Goal: Information Seeking & Learning: Compare options

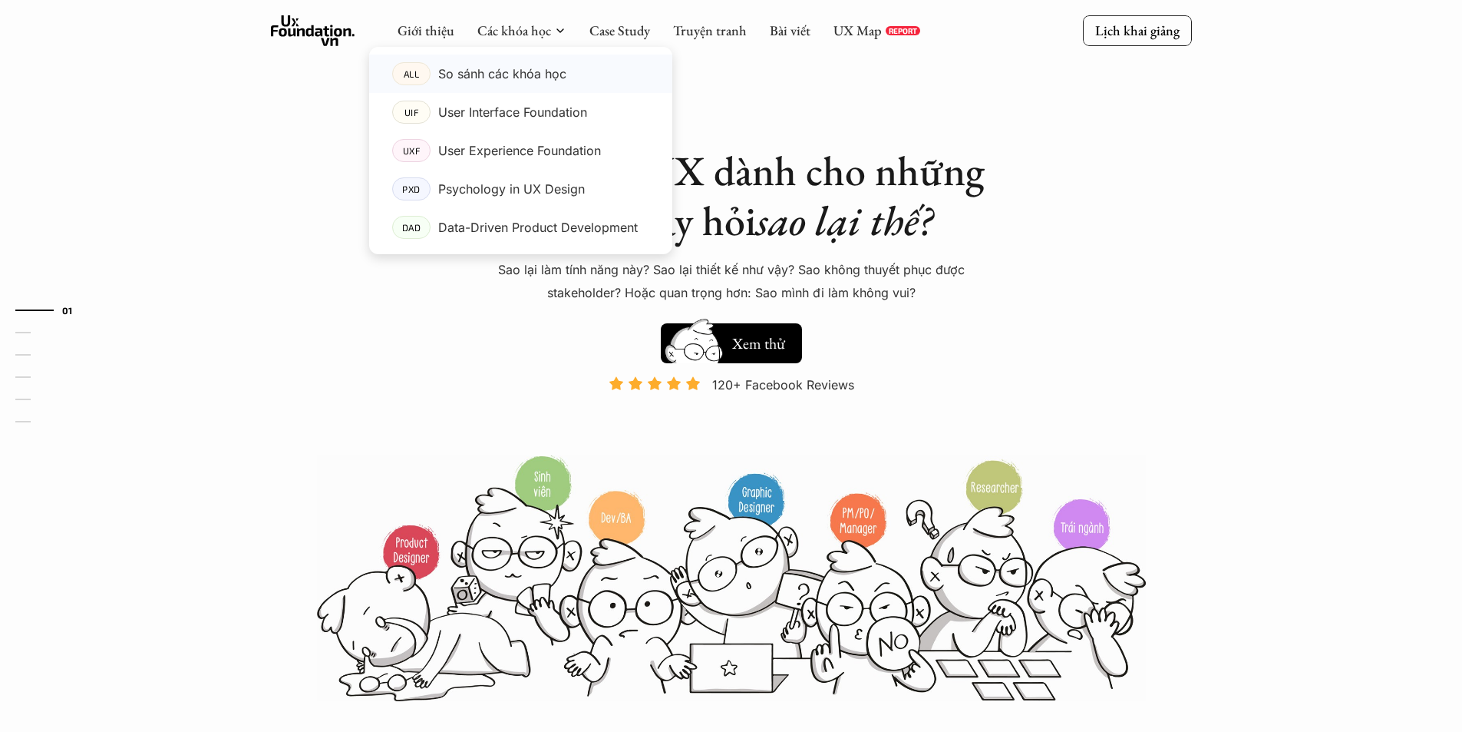
click at [520, 76] on p "So sánh các khóa học" at bounding box center [502, 73] width 128 height 23
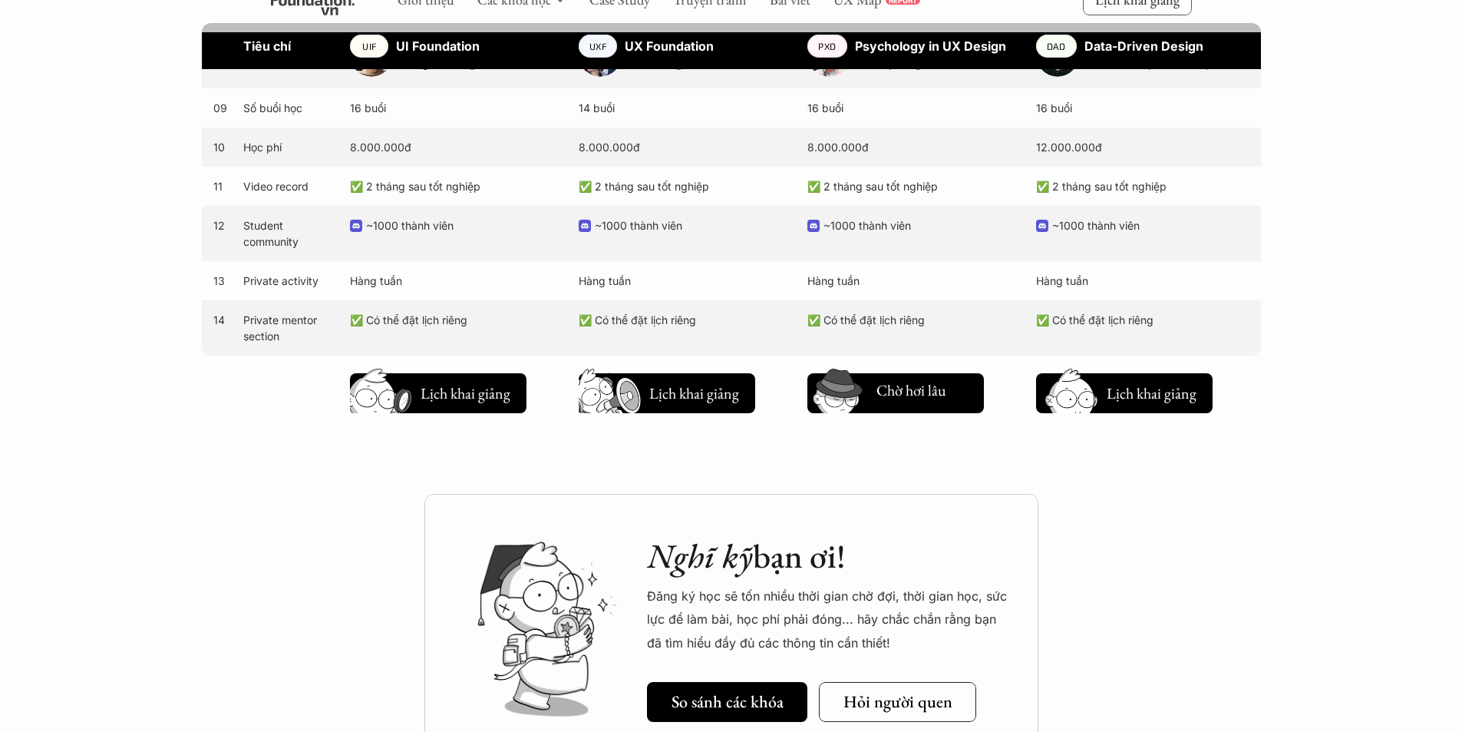
scroll to position [1612, 0]
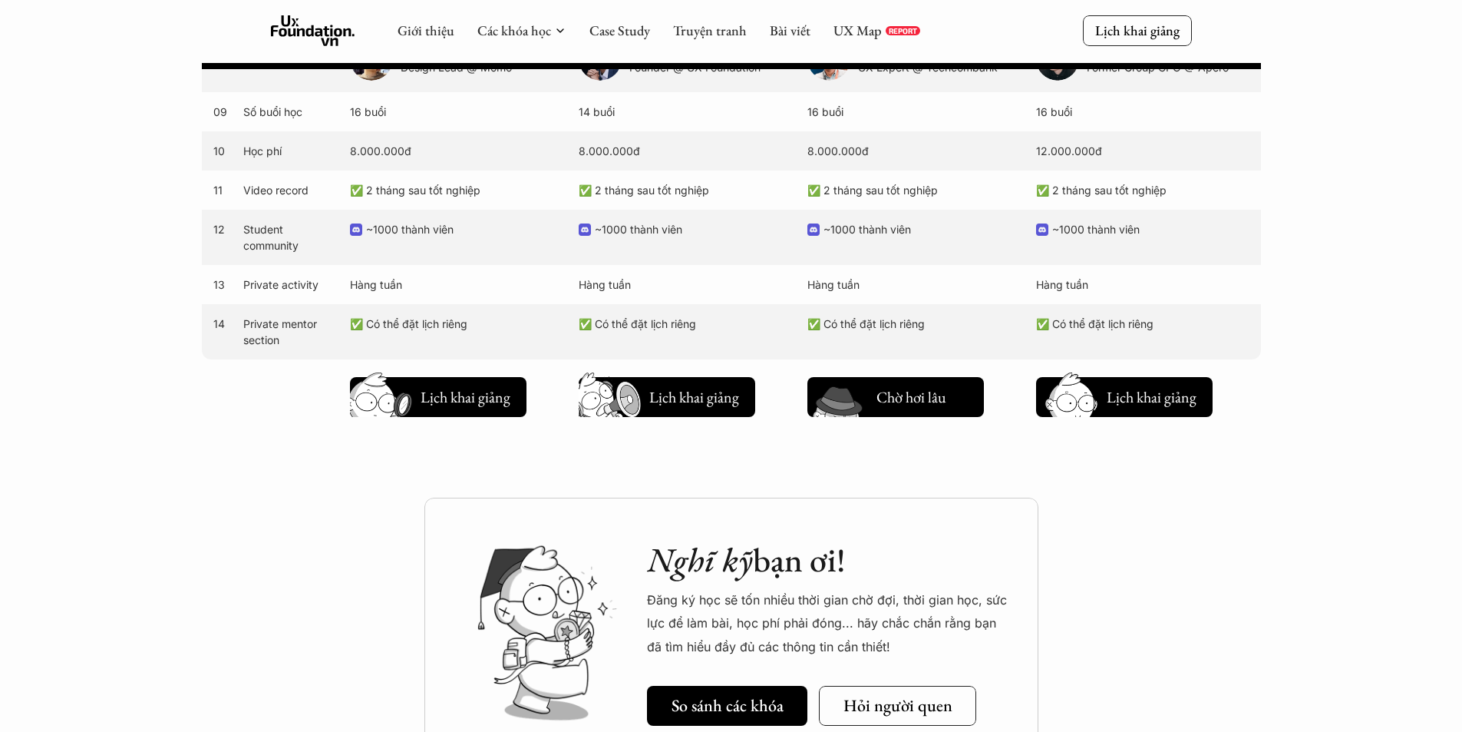
click at [904, 395] on h5 "Lịch khai giảng" at bounding box center [923, 400] width 92 height 21
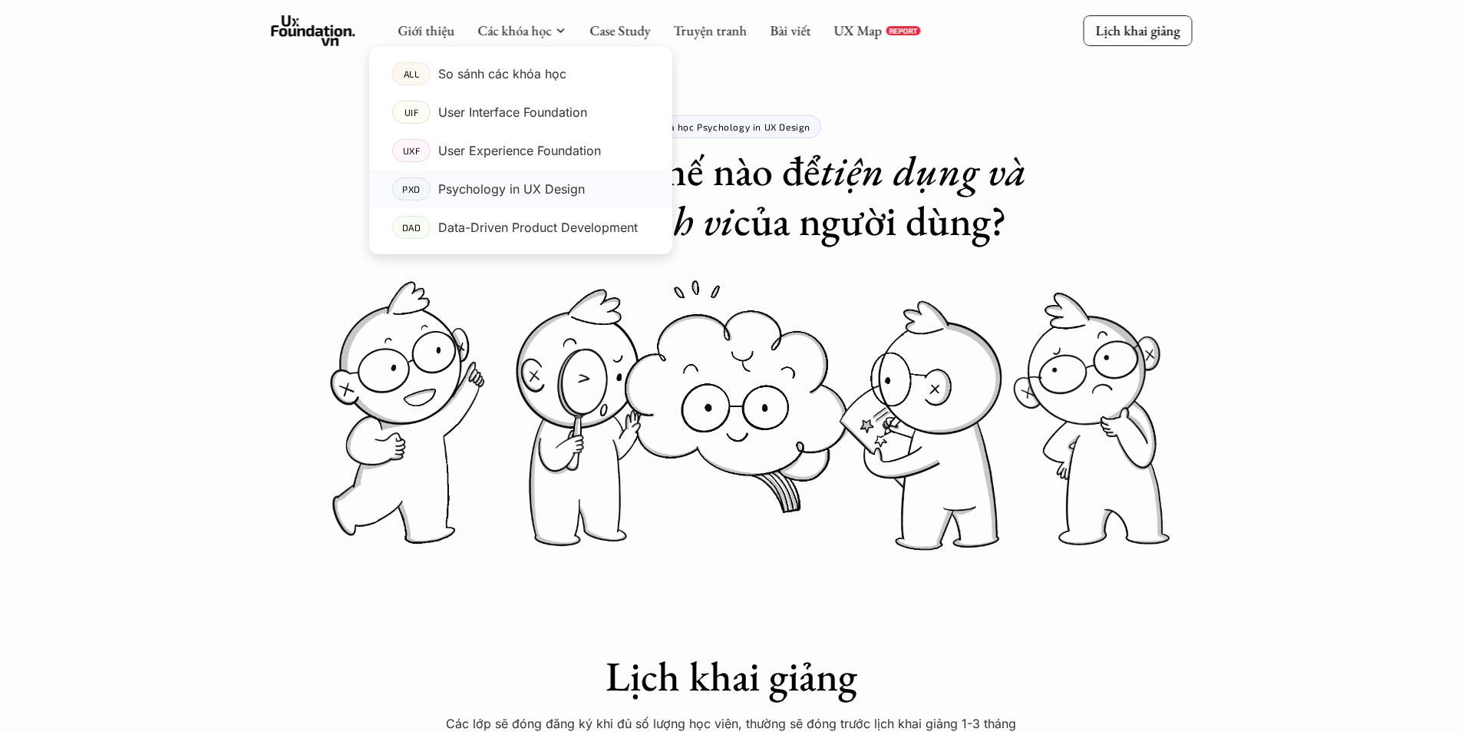
click at [517, 188] on p "Psychology in UX Design" at bounding box center [511, 188] width 147 height 23
click at [556, 187] on p "Psychology in UX Design" at bounding box center [511, 188] width 147 height 23
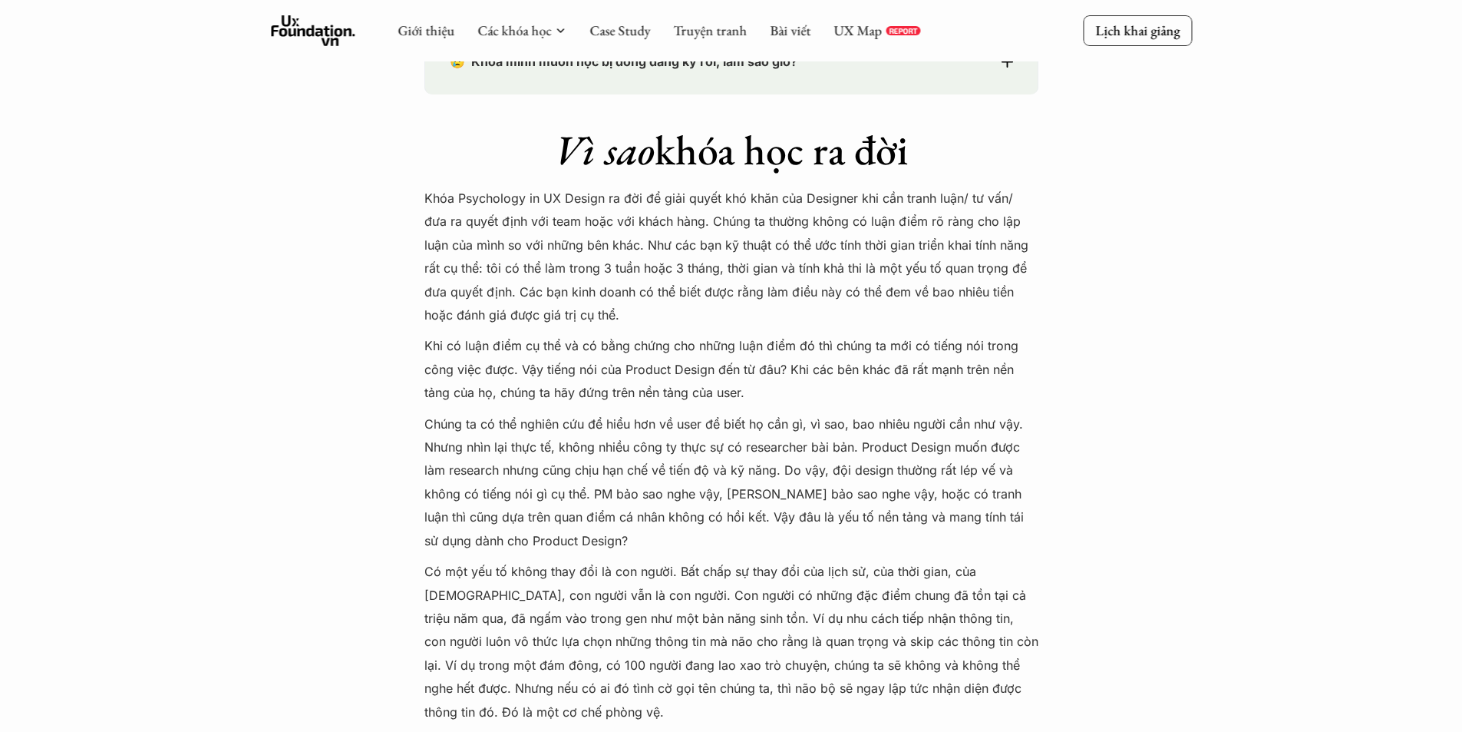
scroll to position [1305, 0]
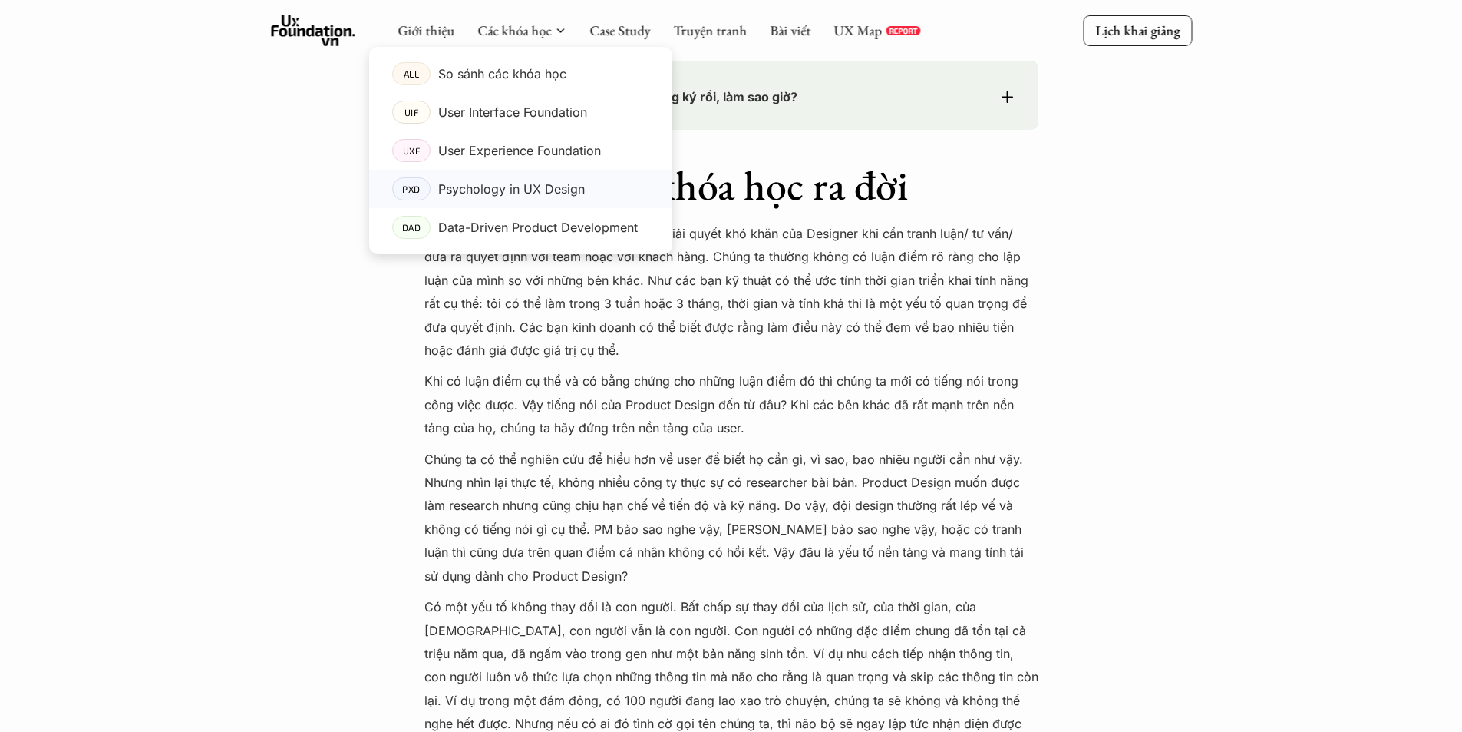
click at [545, 188] on p "Psychology in UX Design" at bounding box center [511, 188] width 147 height 23
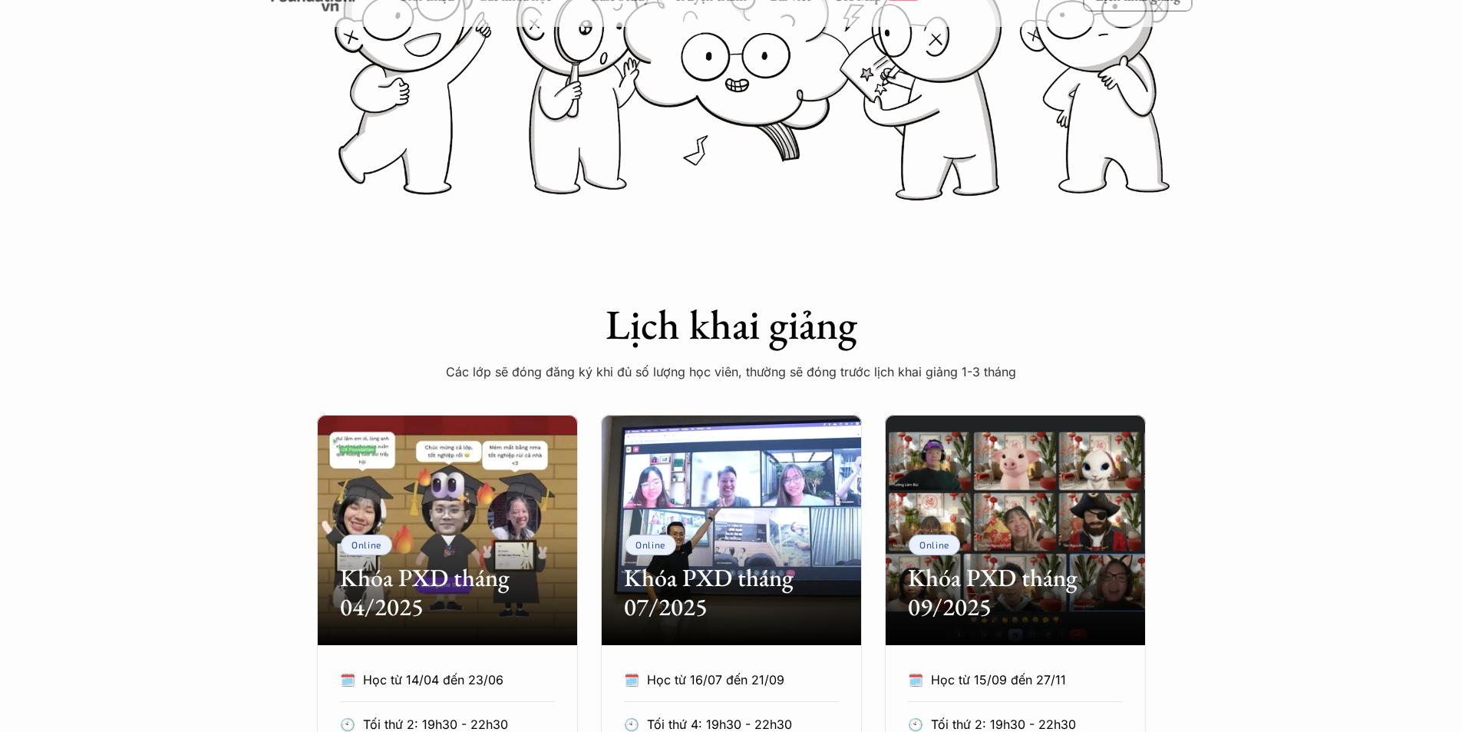
scroll to position [0, 0]
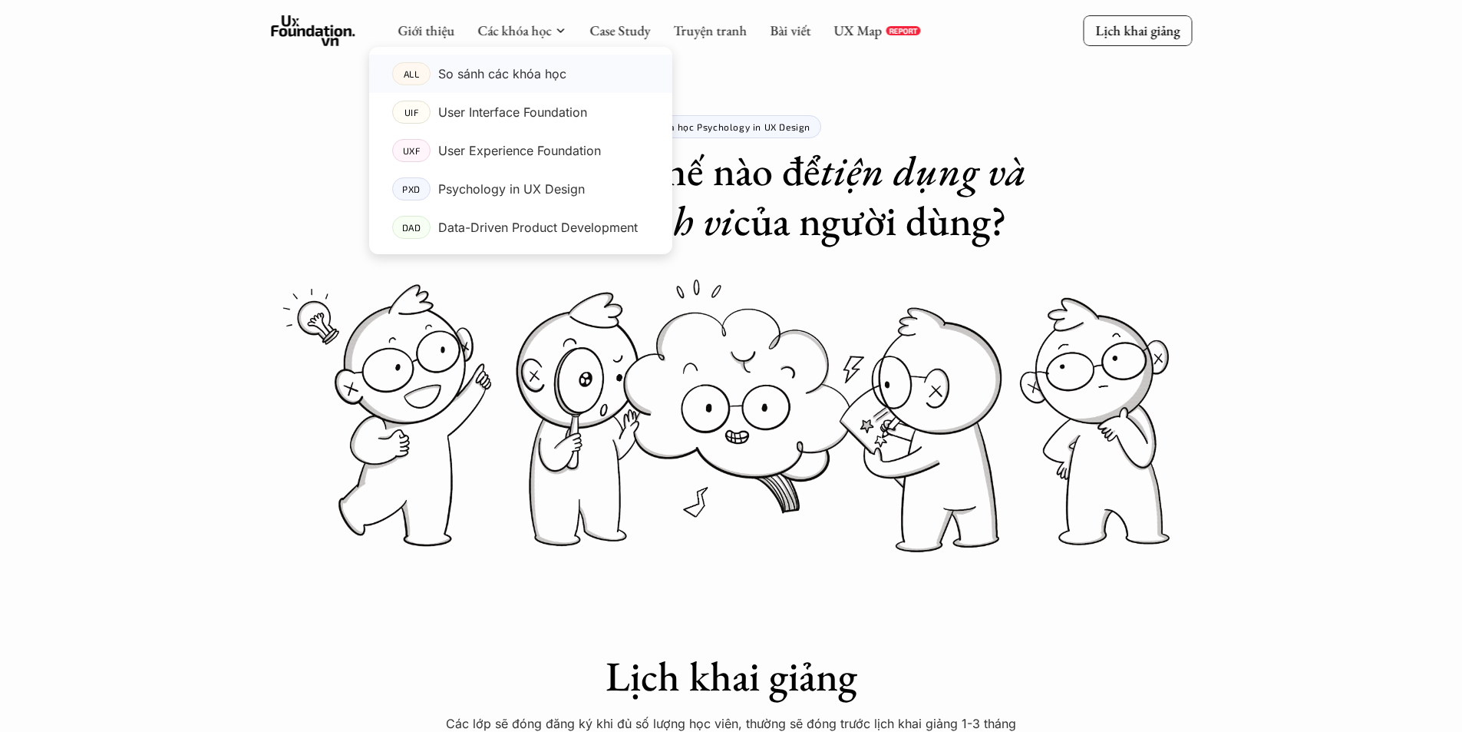
click at [507, 69] on p "So sánh các khóa học" at bounding box center [502, 73] width 128 height 23
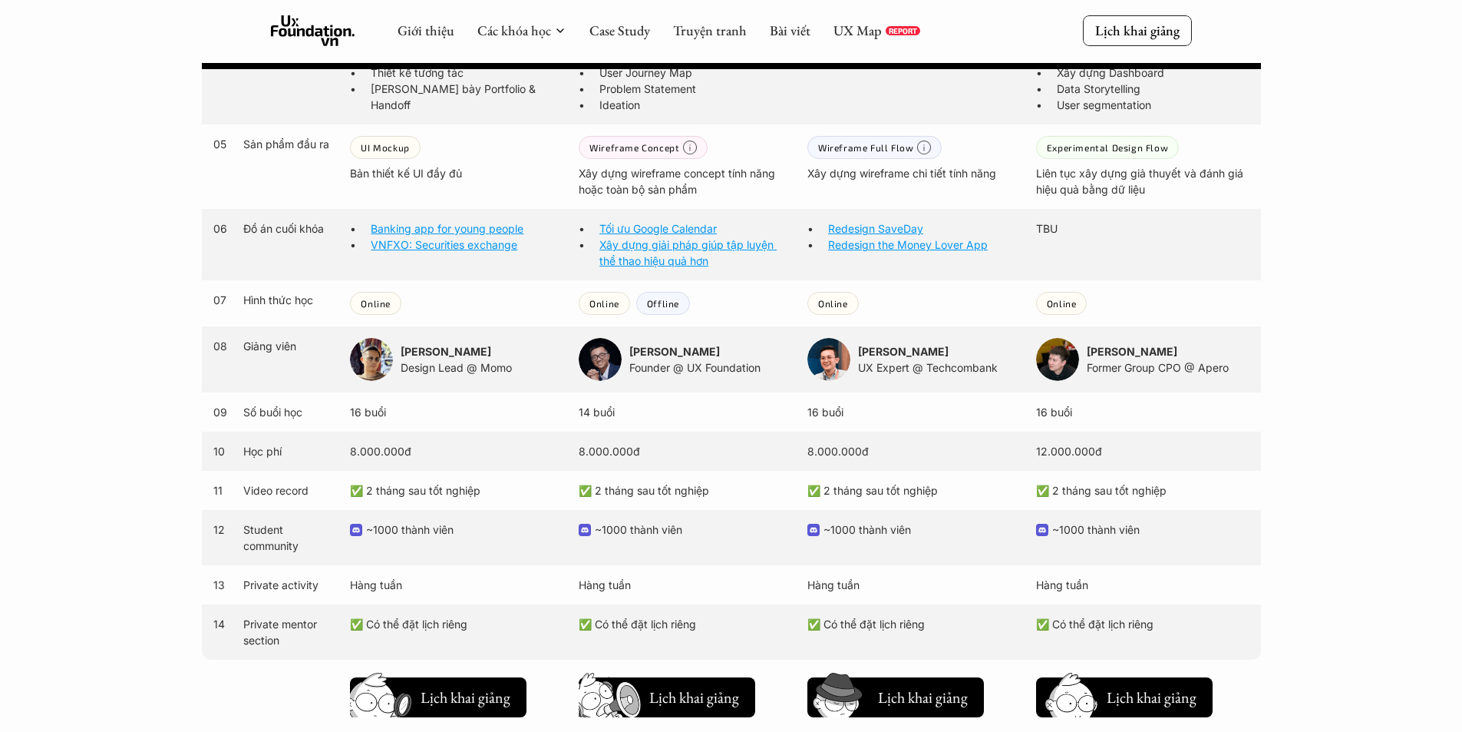
scroll to position [1305, 0]
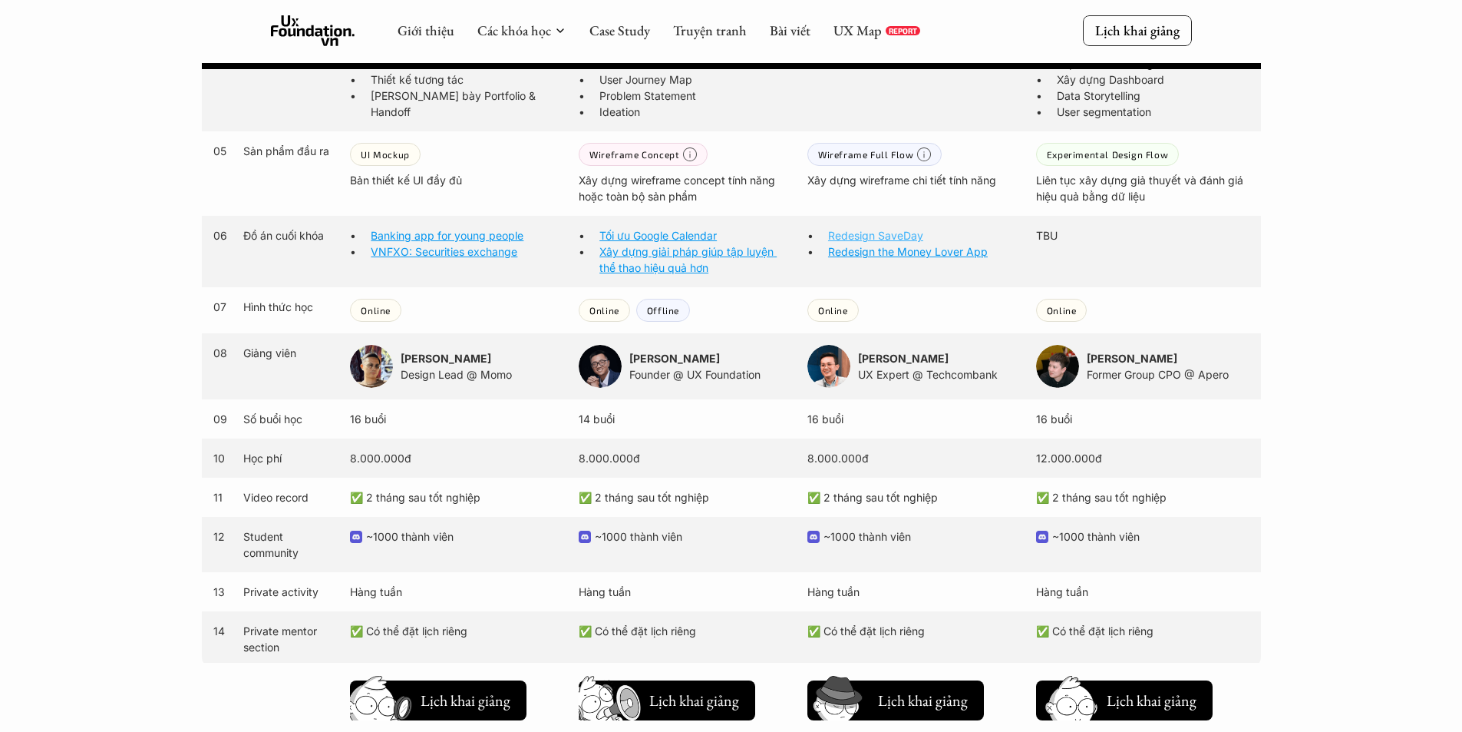
click at [880, 239] on link "Redesign SaveDay" at bounding box center [875, 235] width 95 height 13
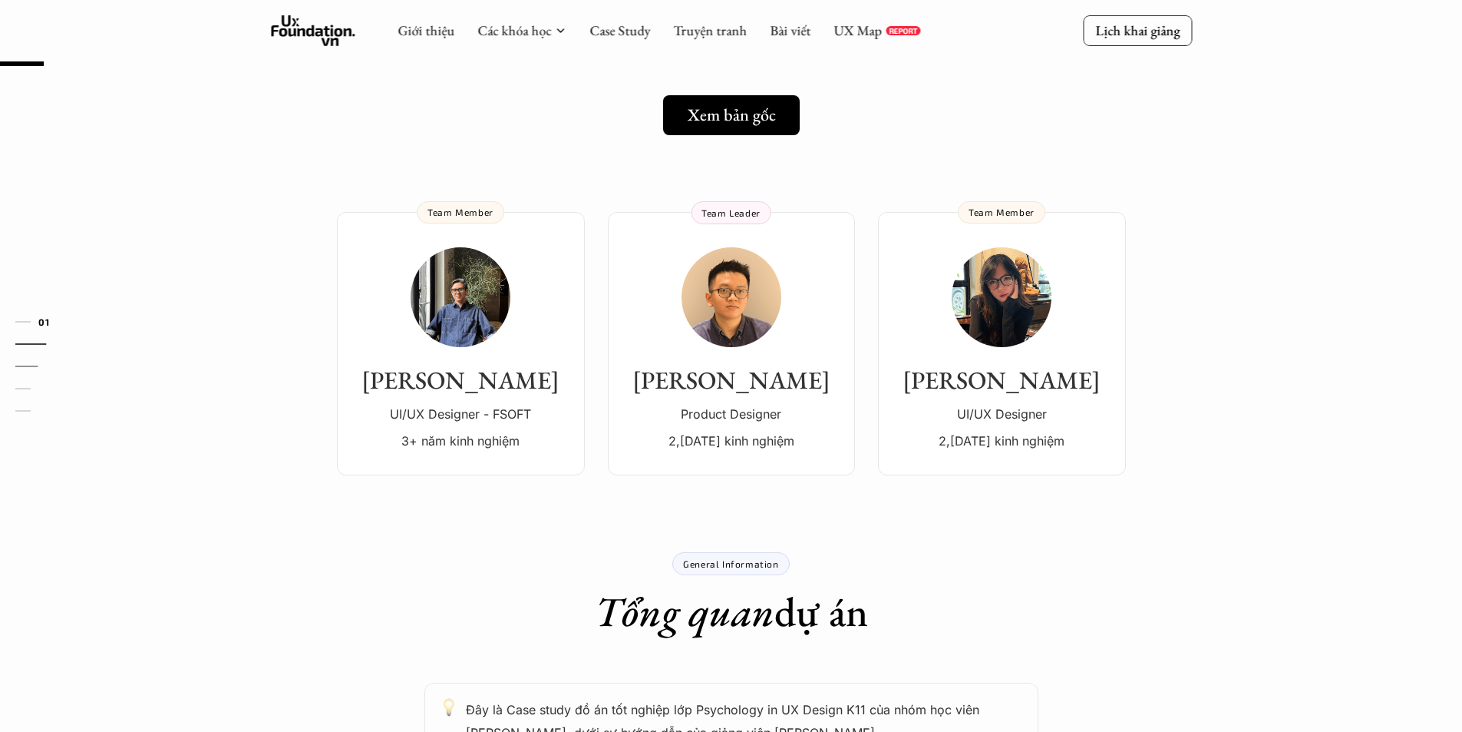
scroll to position [27, 0]
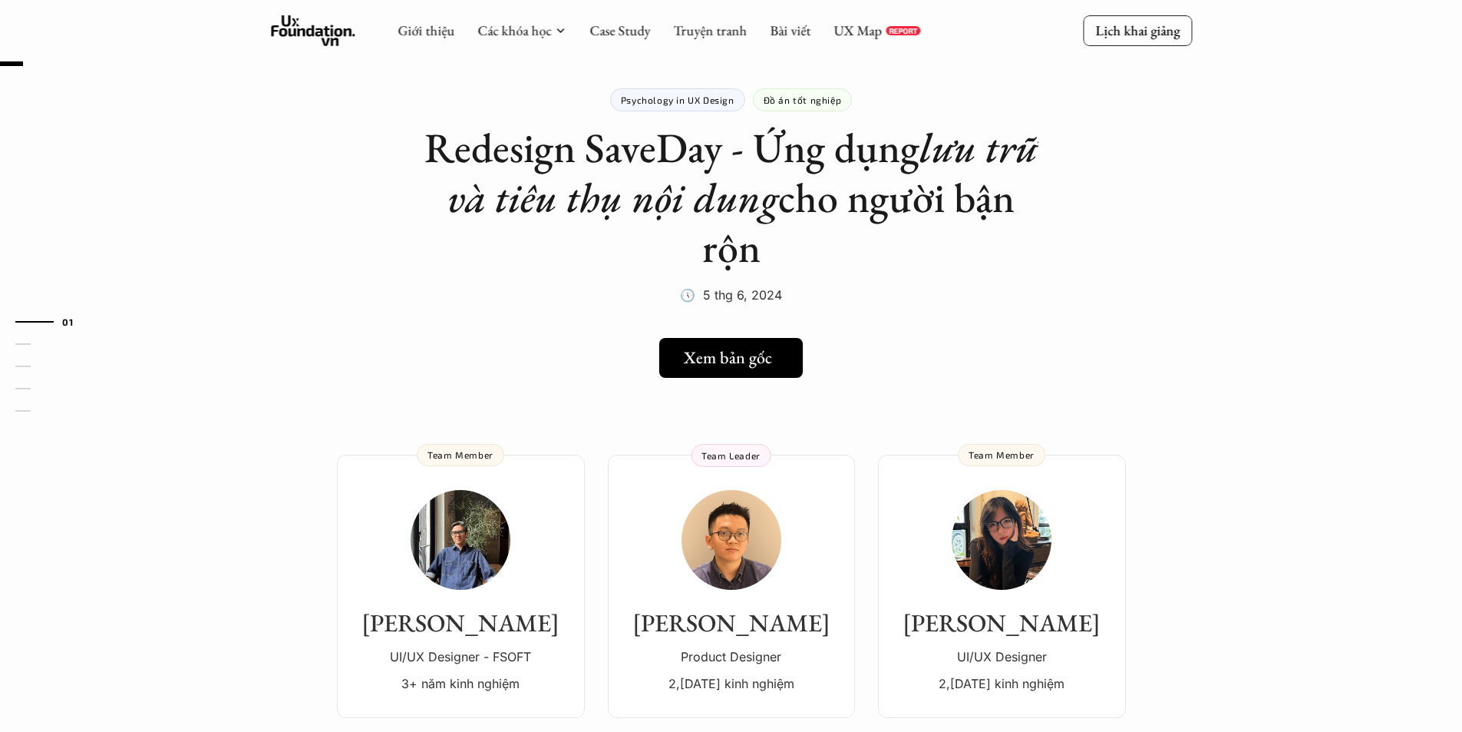
click at [747, 366] on h5 "Xem bản gốc" at bounding box center [728, 358] width 88 height 20
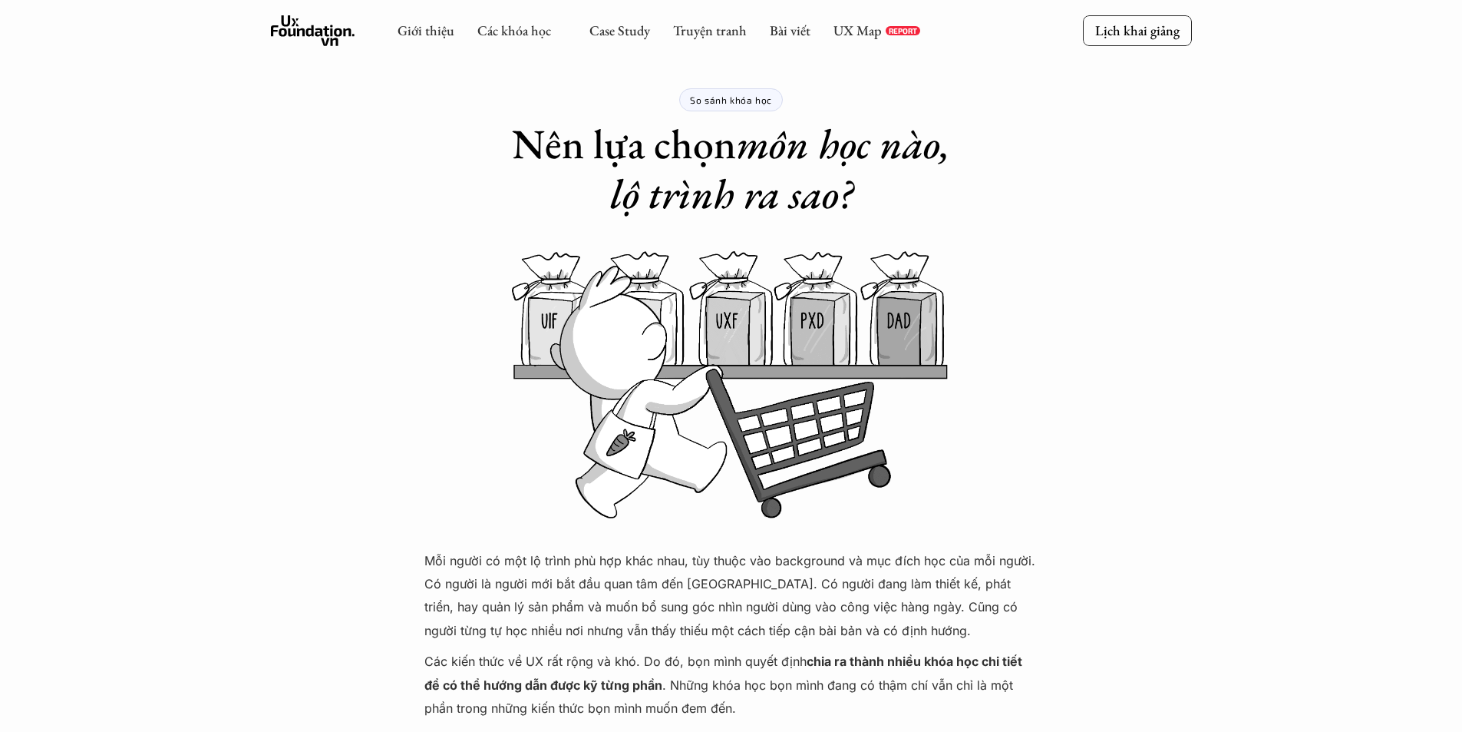
scroll to position [1305, 0]
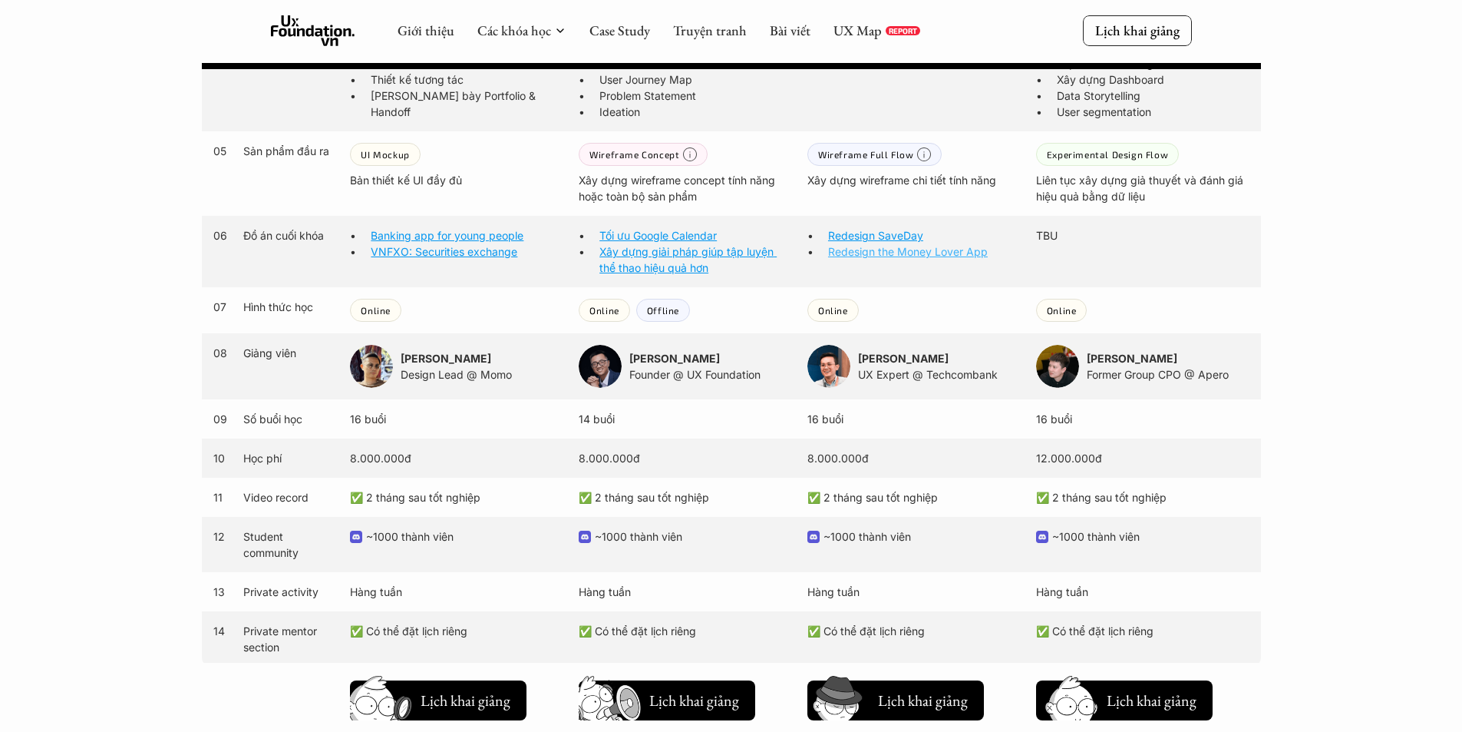
click at [908, 253] on link "Redesign the Money Lover App" at bounding box center [908, 251] width 160 height 13
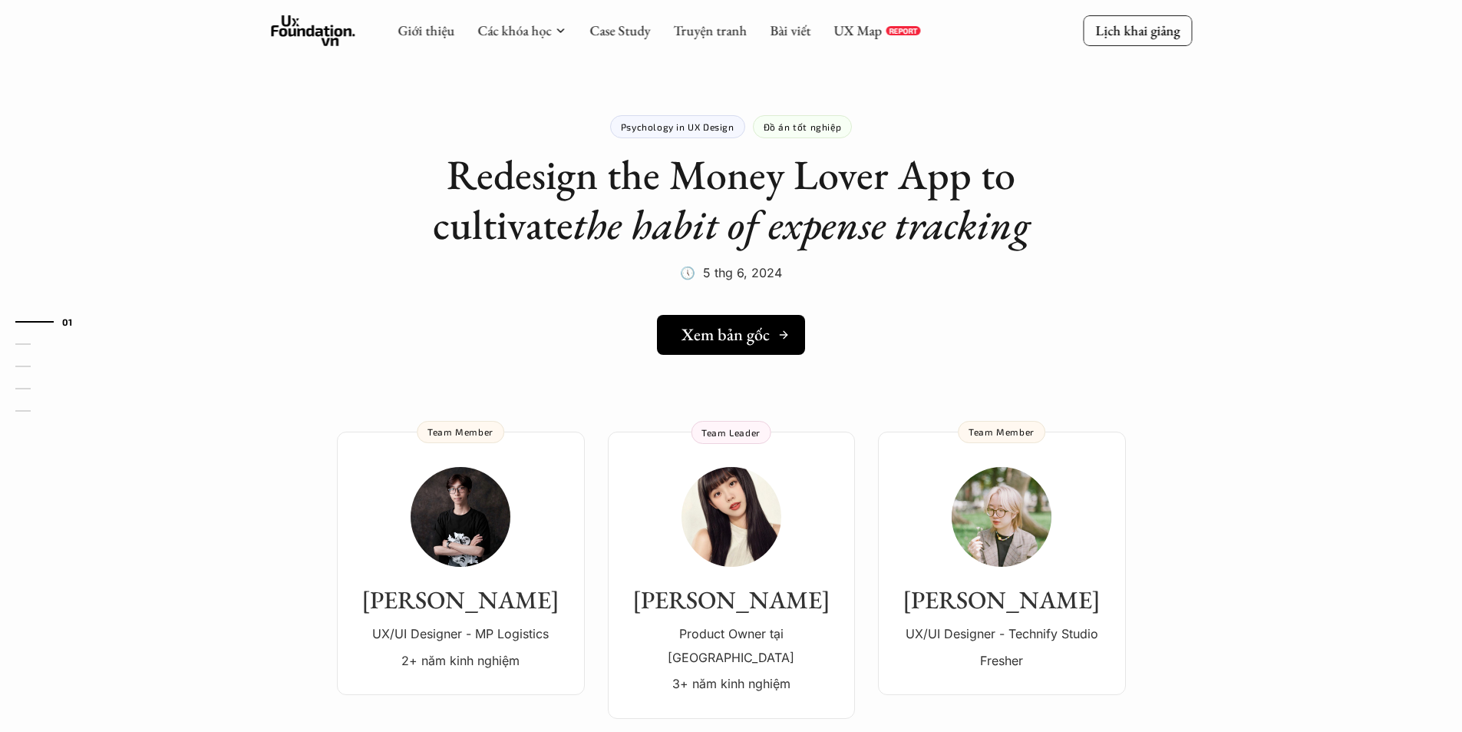
click at [753, 335] on h5 "Xem bản gốc" at bounding box center [726, 335] width 88 height 20
